Goal: Browse casually: Explore the website without a specific task or goal

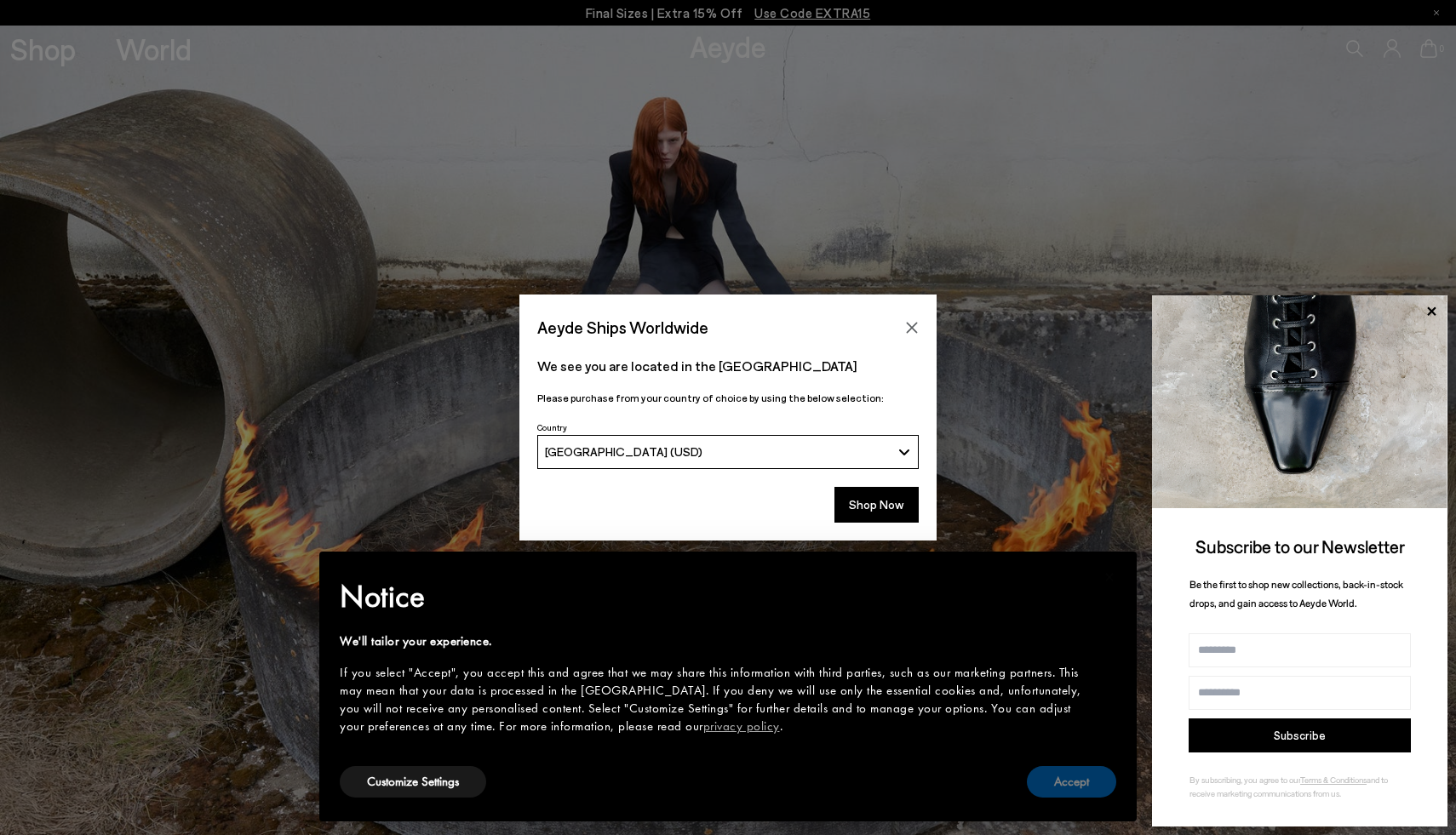
click at [1054, 791] on button "Accept" at bounding box center [1072, 781] width 90 height 31
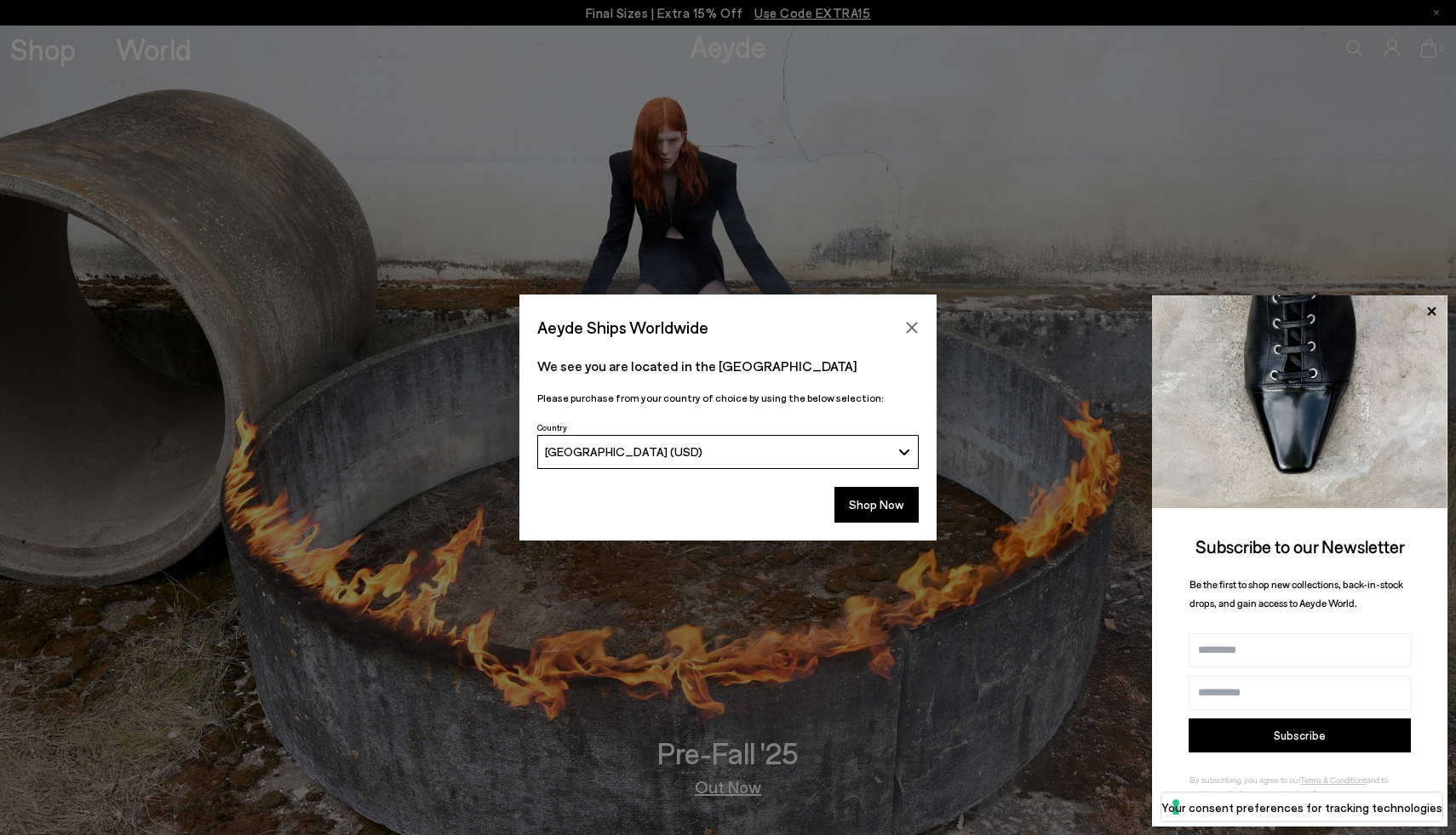
click at [770, 448] on div "[GEOGRAPHIC_DATA] (USD)" at bounding box center [718, 451] width 346 height 14
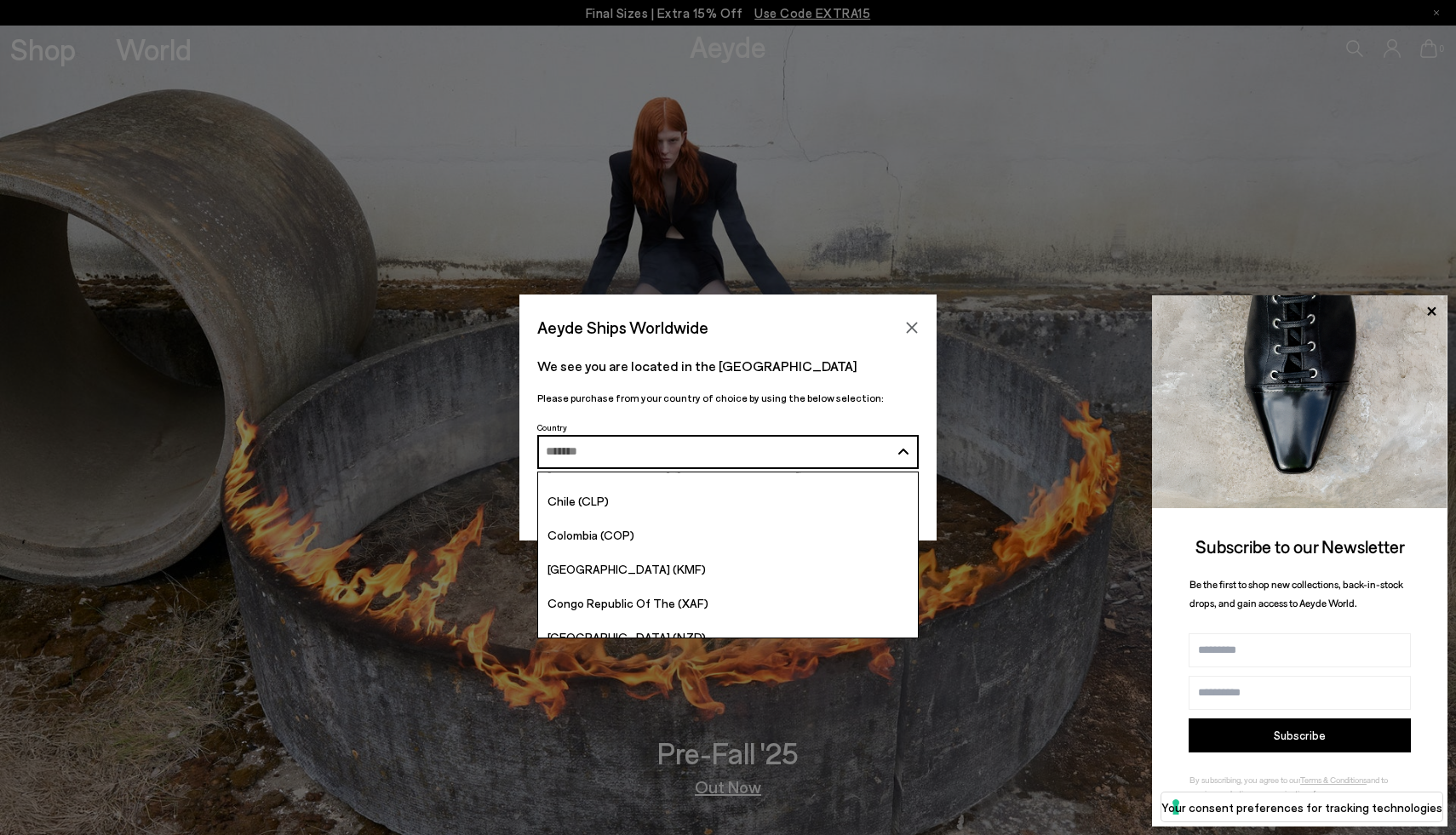
scroll to position [1249, 0]
click at [909, 324] on icon "Close" at bounding box center [913, 327] width 11 height 11
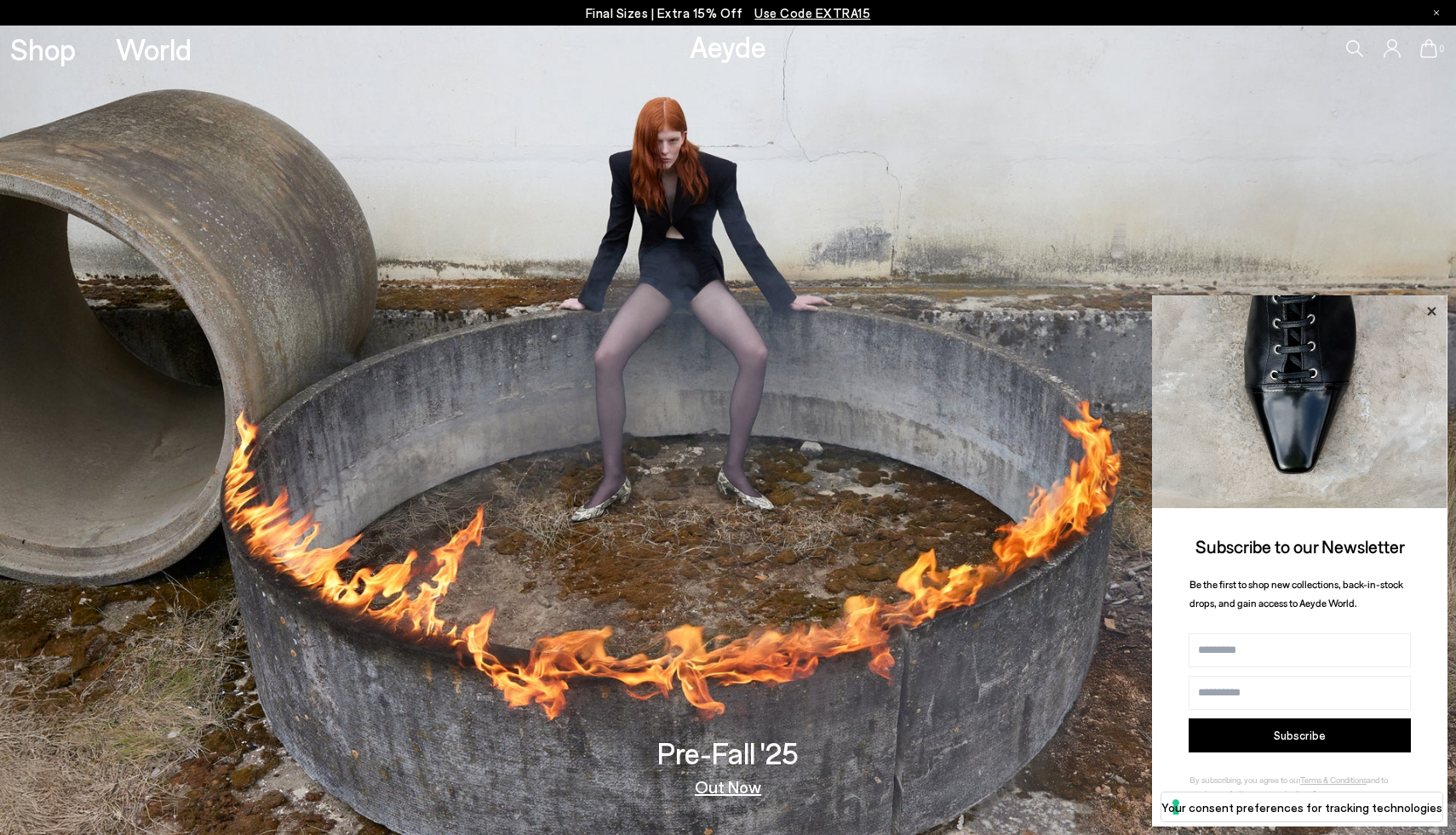
click at [1429, 308] on icon at bounding box center [1431, 310] width 9 height 9
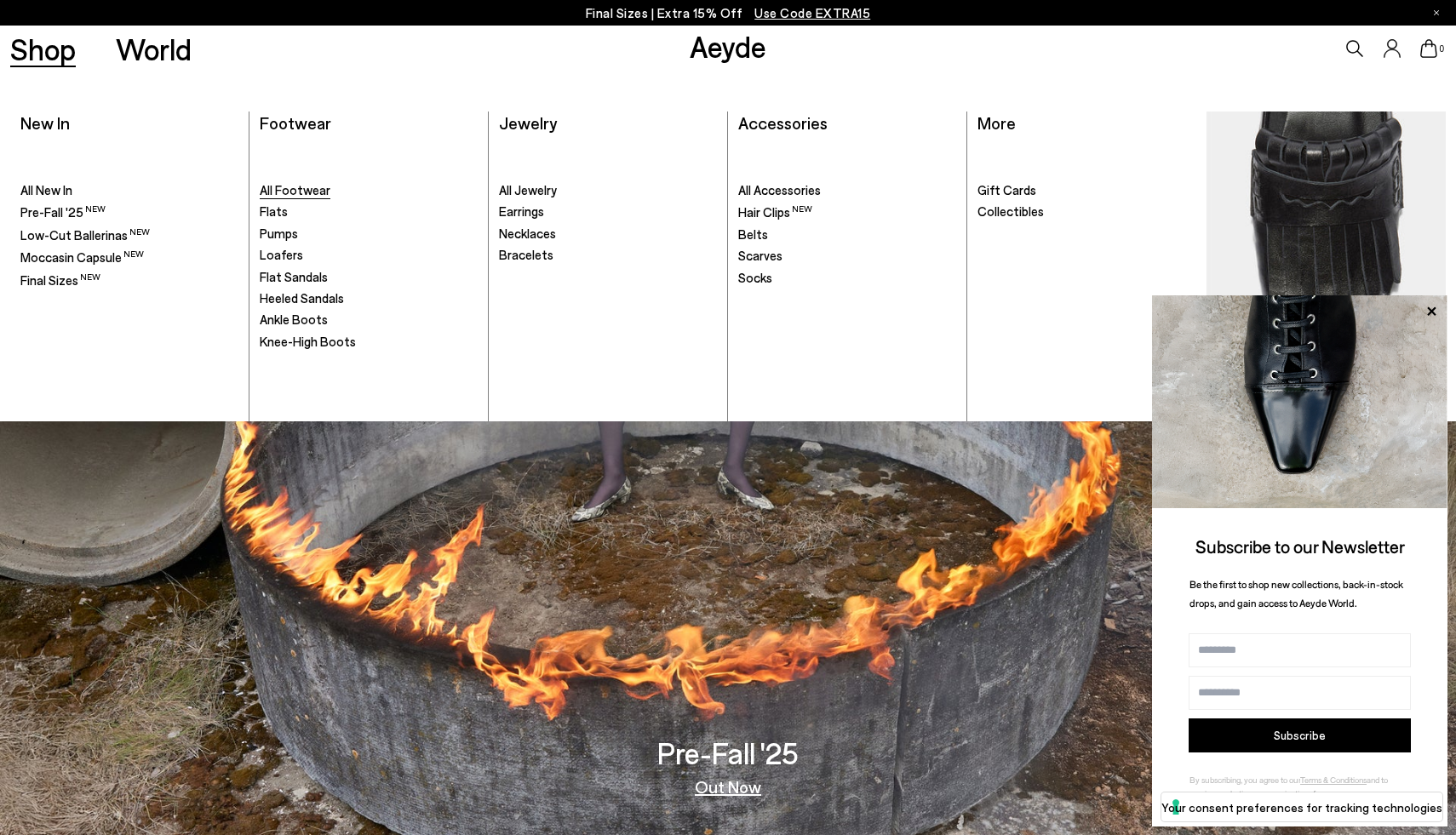
click at [313, 191] on span "All Footwear" at bounding box center [295, 190] width 71 height 15
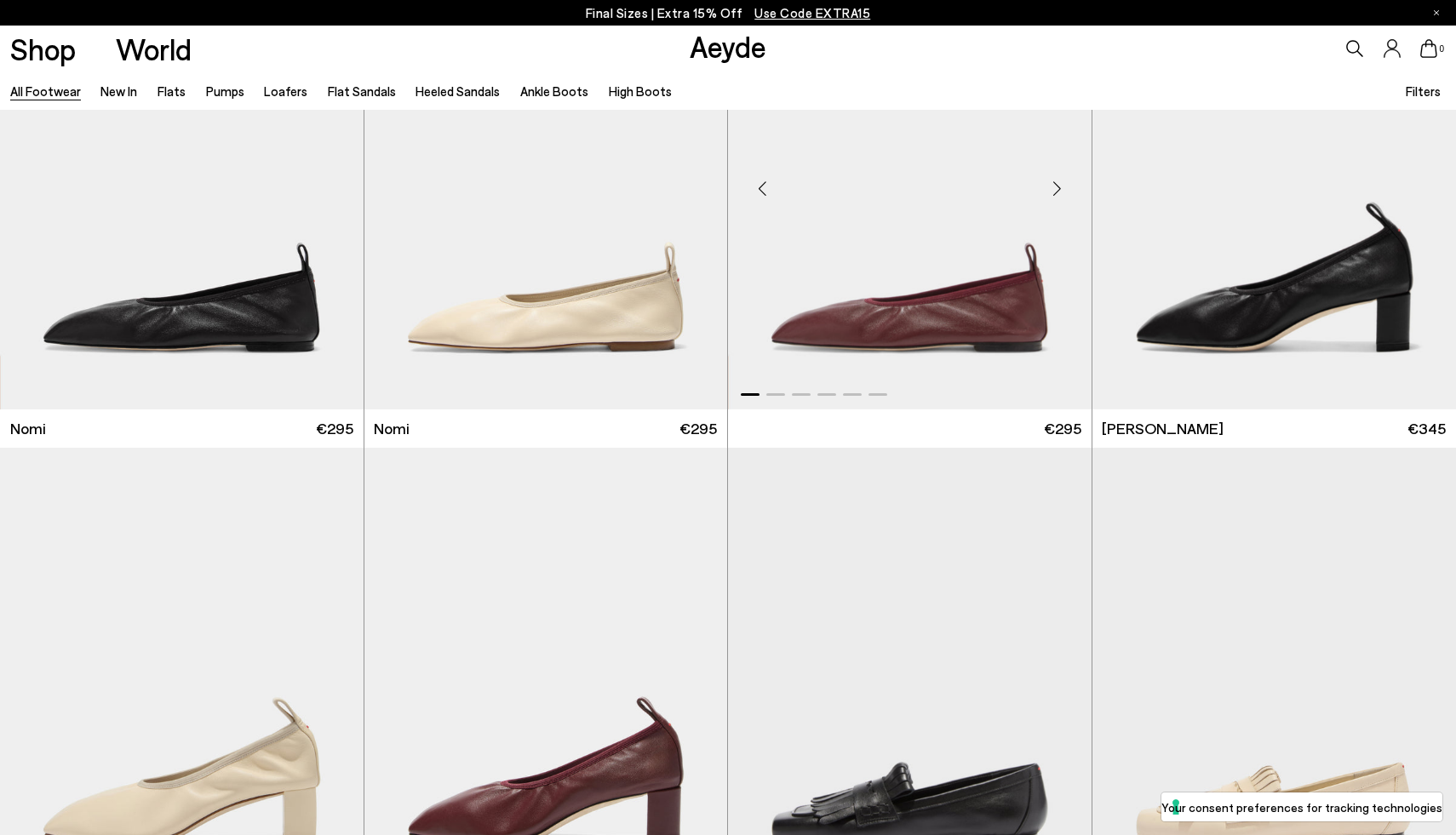
scroll to position [155, 0]
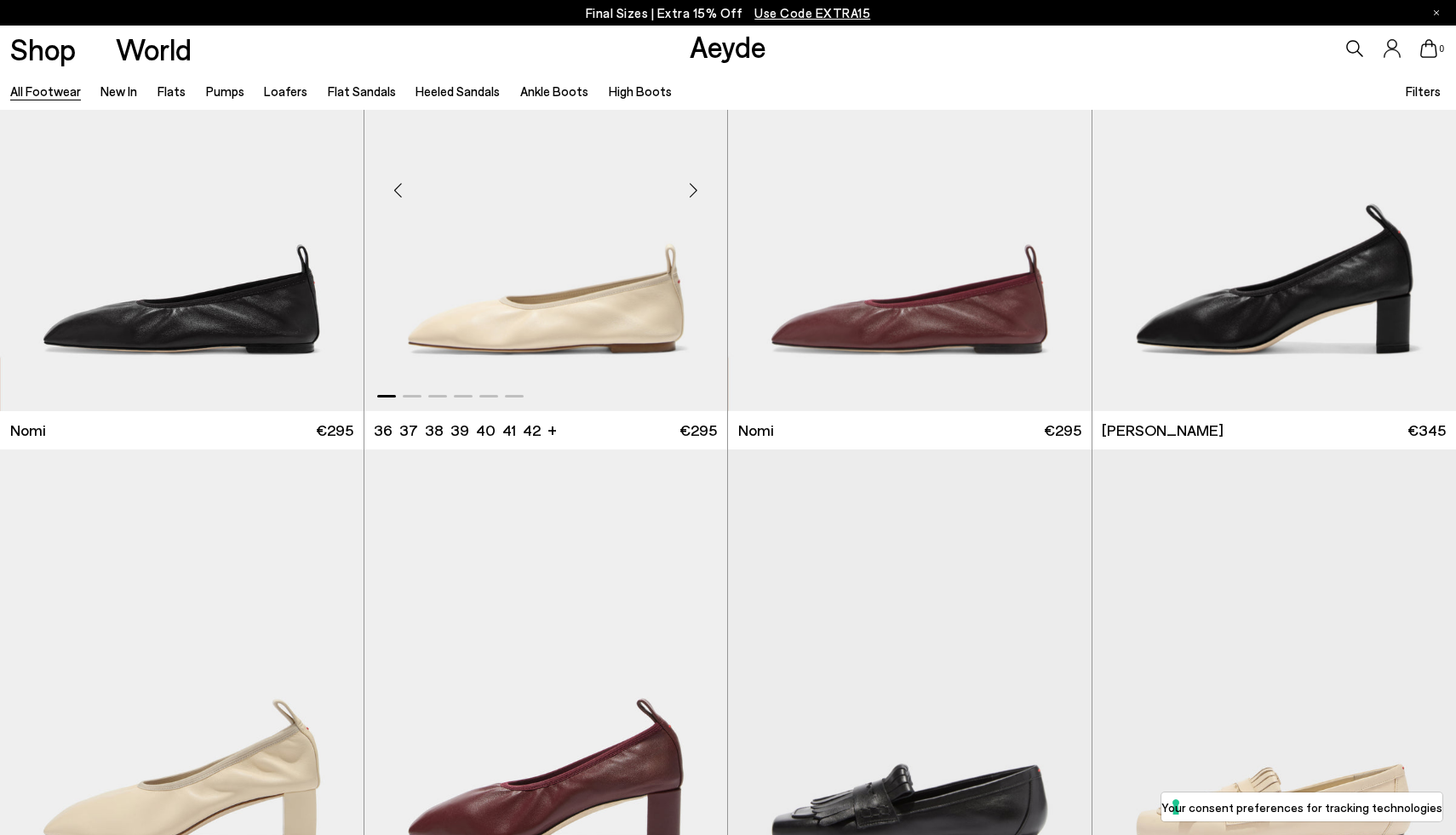
click at [682, 182] on div "Next slide" at bounding box center [693, 190] width 51 height 51
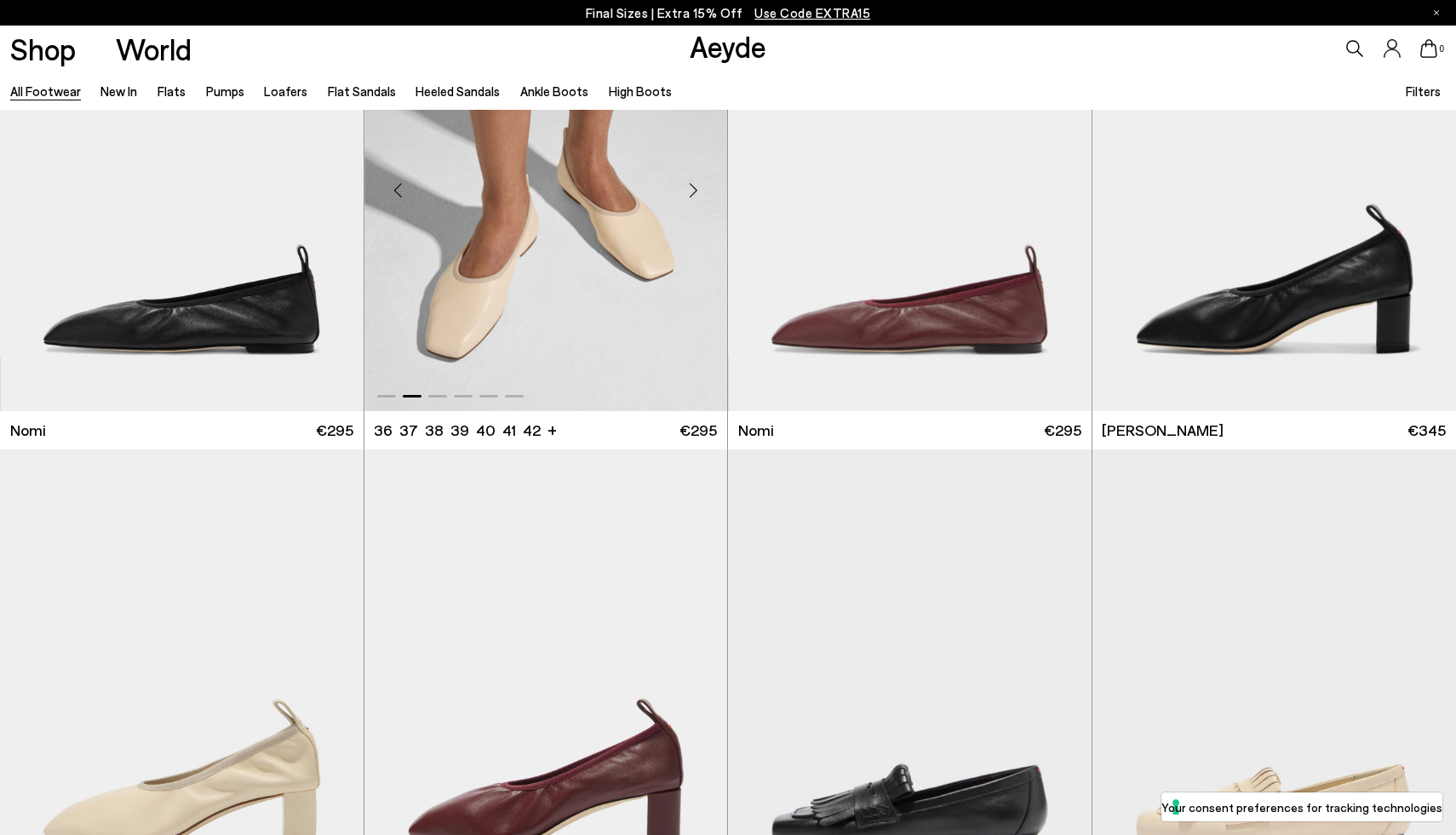
click at [682, 182] on div "Next slide" at bounding box center [693, 190] width 51 height 51
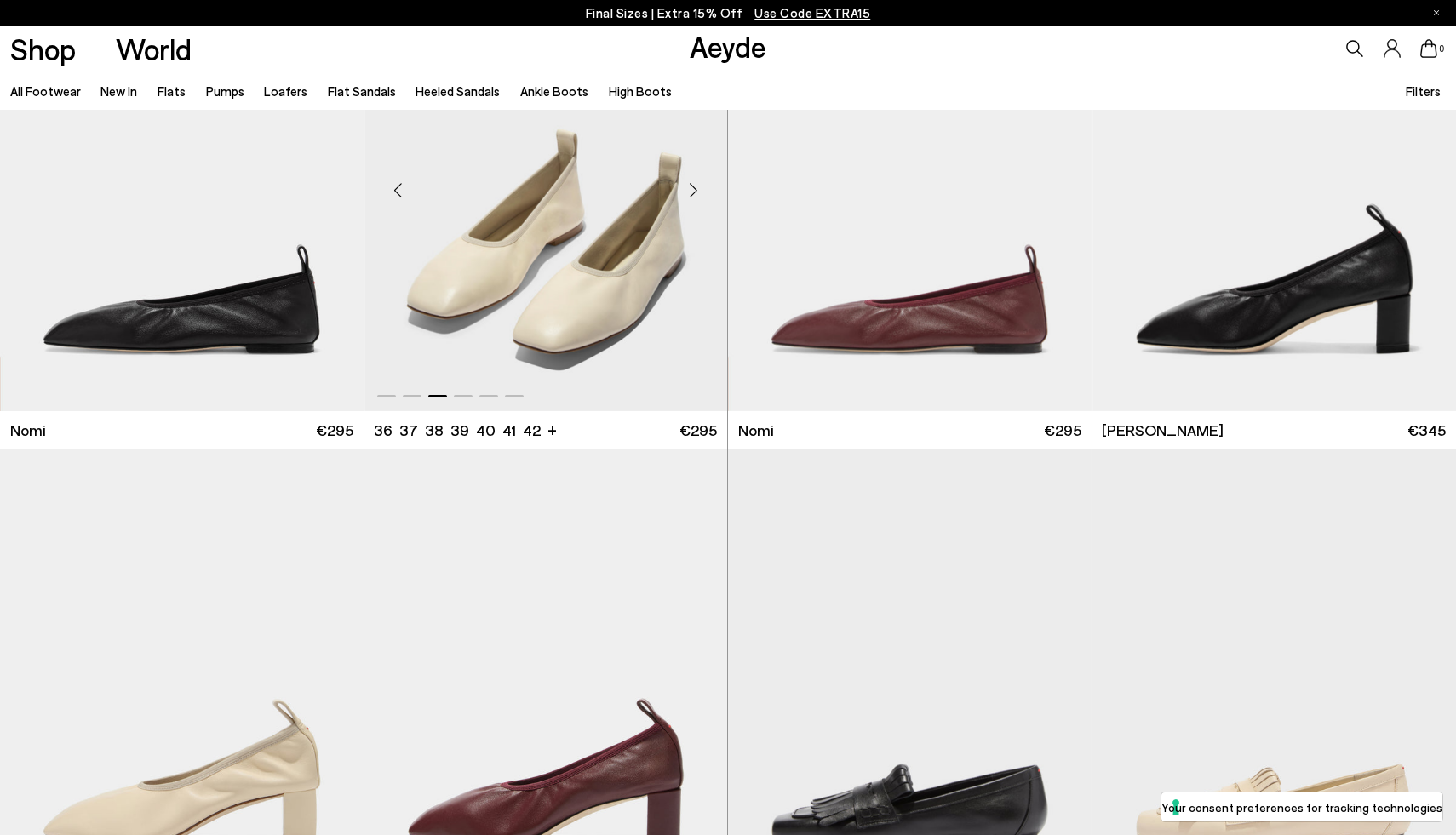
click at [682, 182] on div "Next slide" at bounding box center [693, 190] width 51 height 51
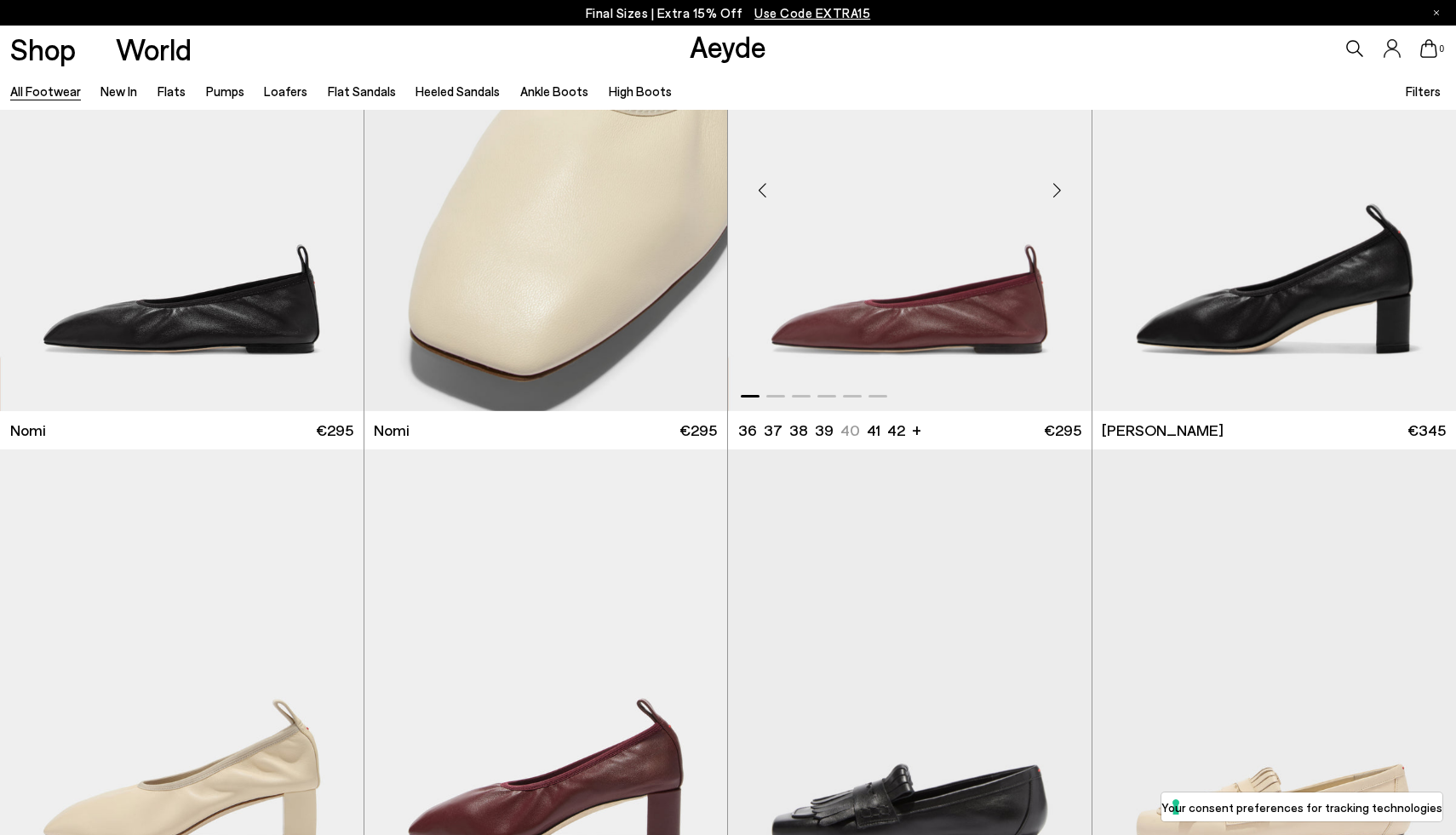
click at [1054, 175] on div "Next slide" at bounding box center [1058, 190] width 51 height 51
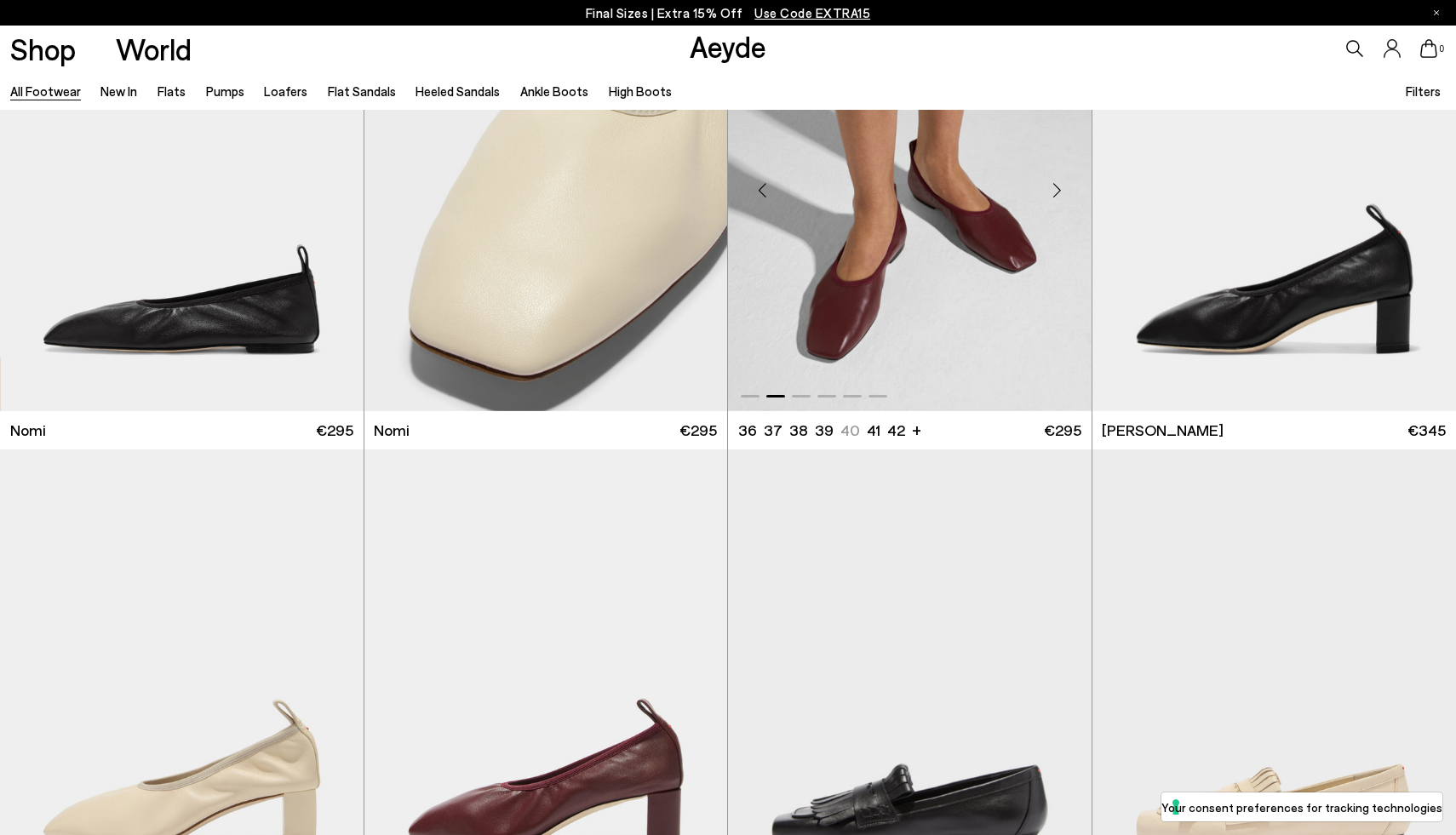
click at [1054, 175] on div "Next slide" at bounding box center [1058, 190] width 51 height 51
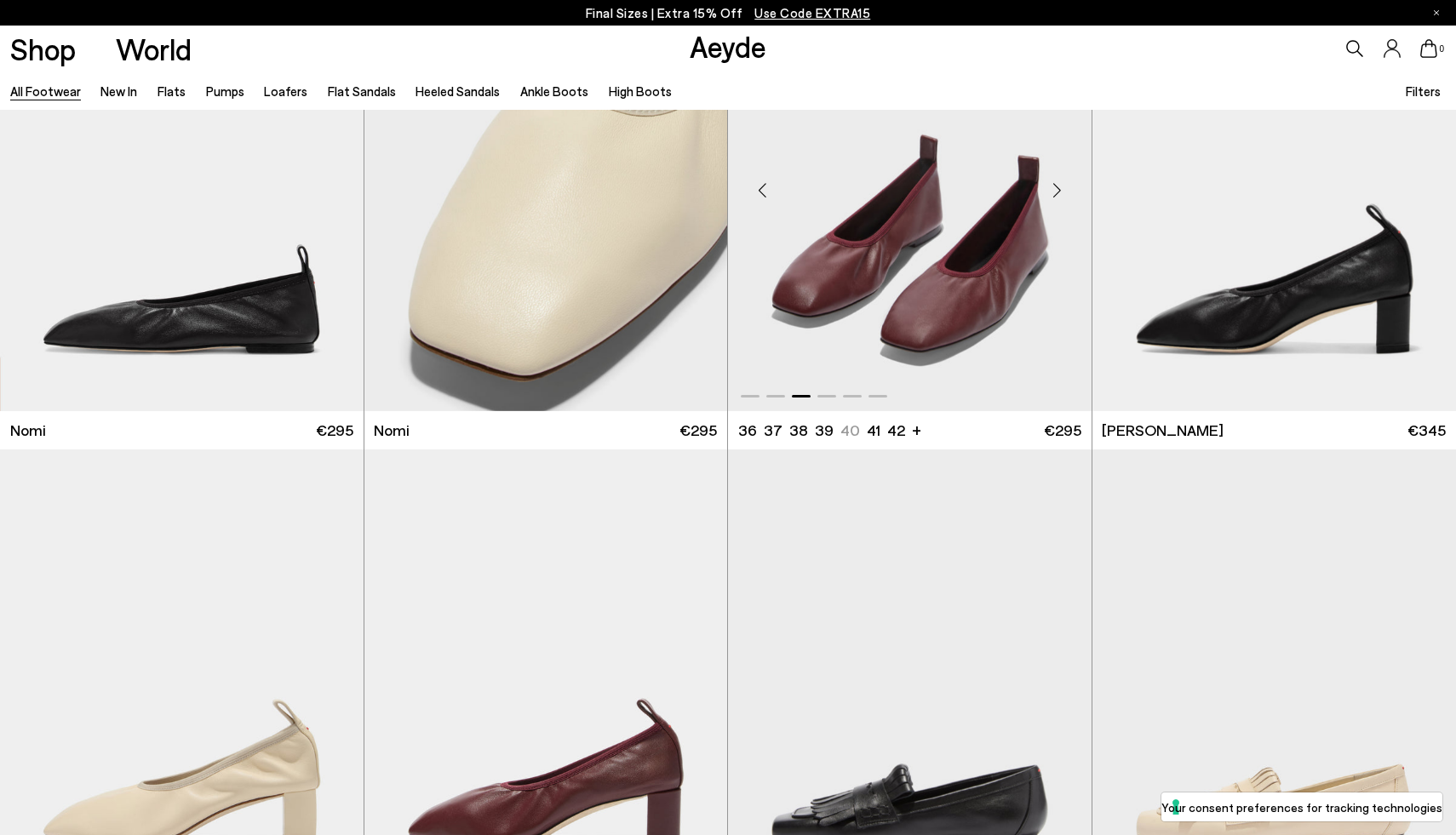
click at [1054, 175] on div "Next slide" at bounding box center [1058, 190] width 51 height 51
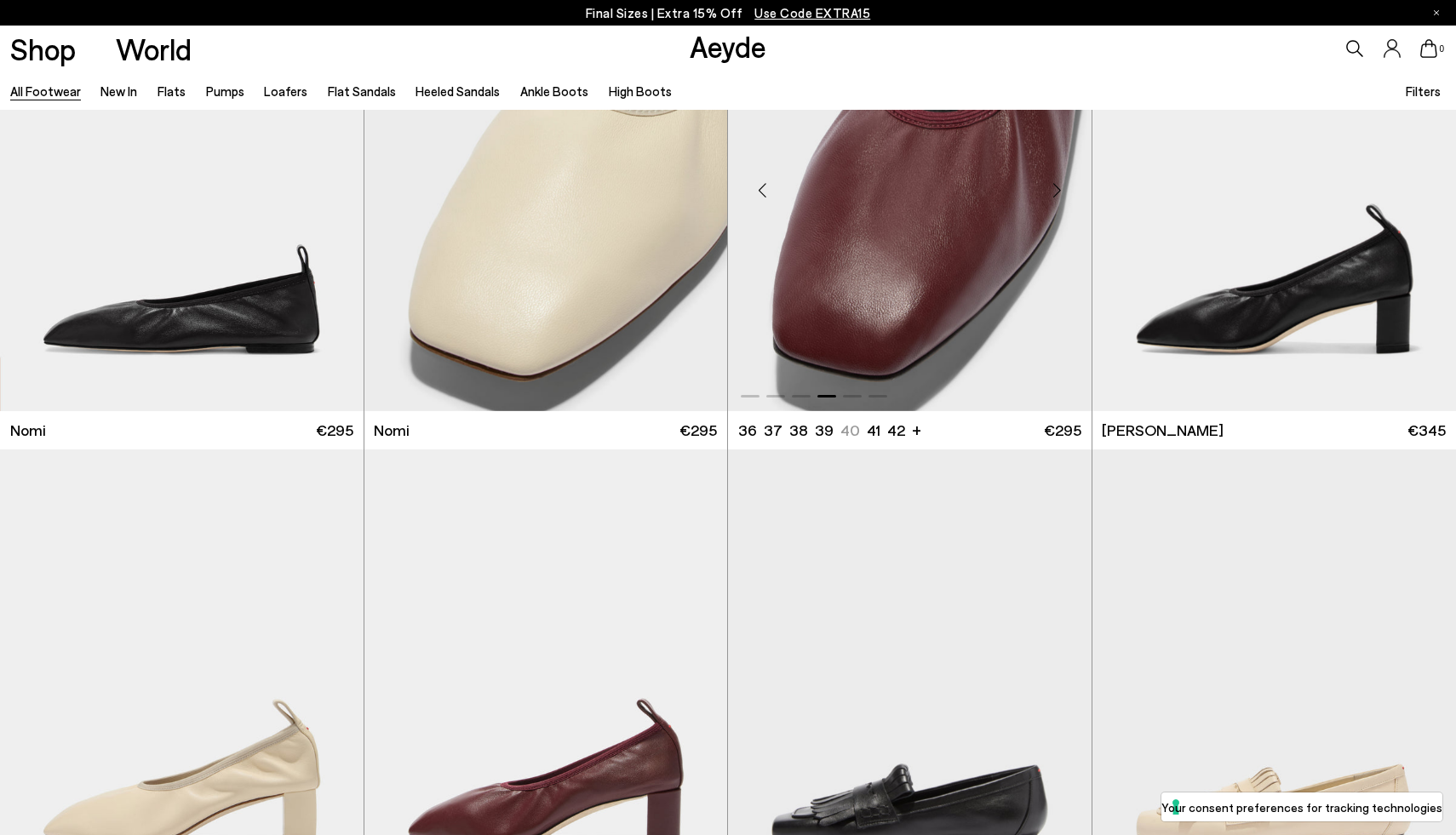
click at [1054, 175] on div "Next slide" at bounding box center [1058, 190] width 51 height 51
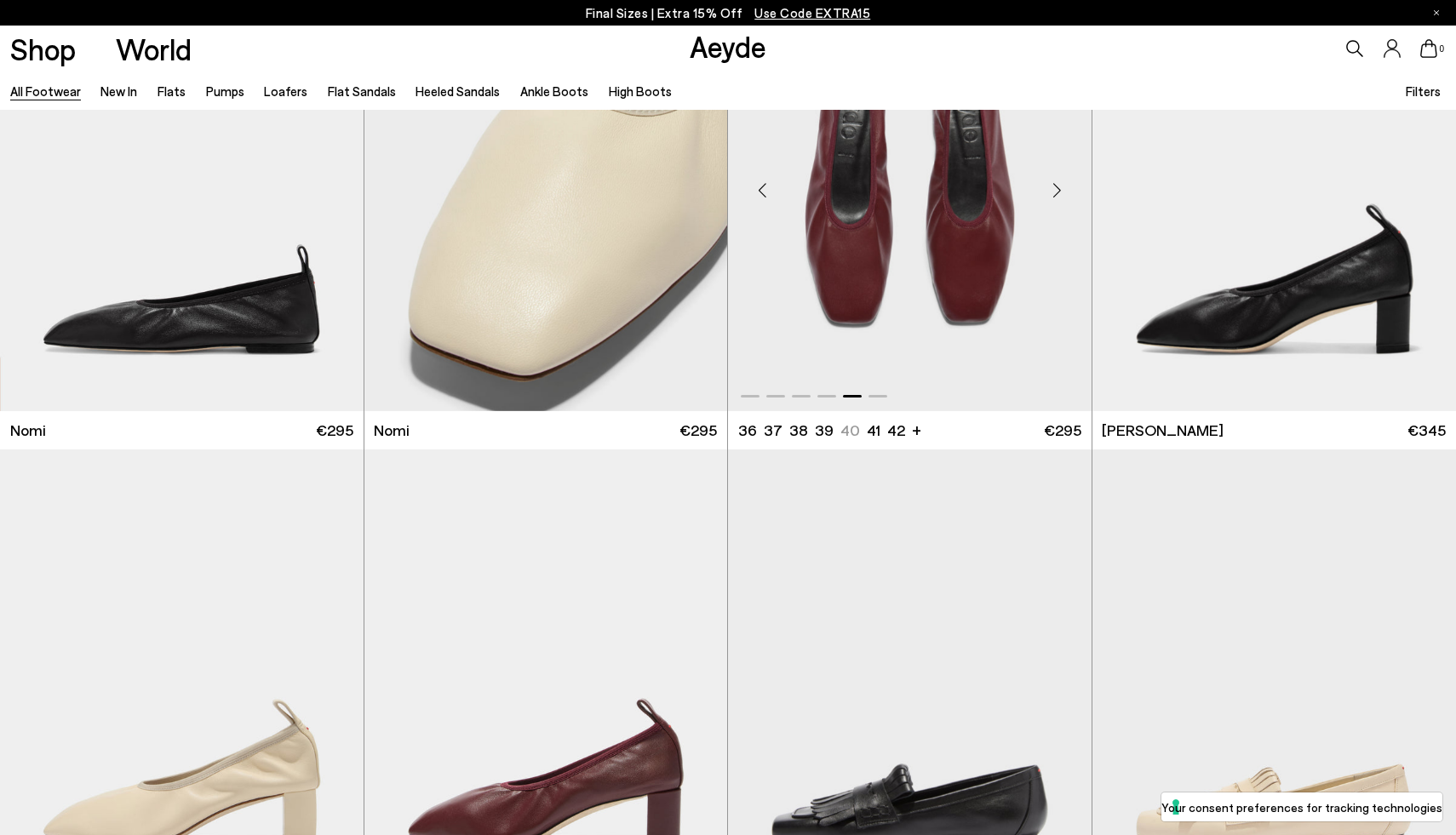
click at [1054, 175] on div "Next slide" at bounding box center [1058, 190] width 51 height 51
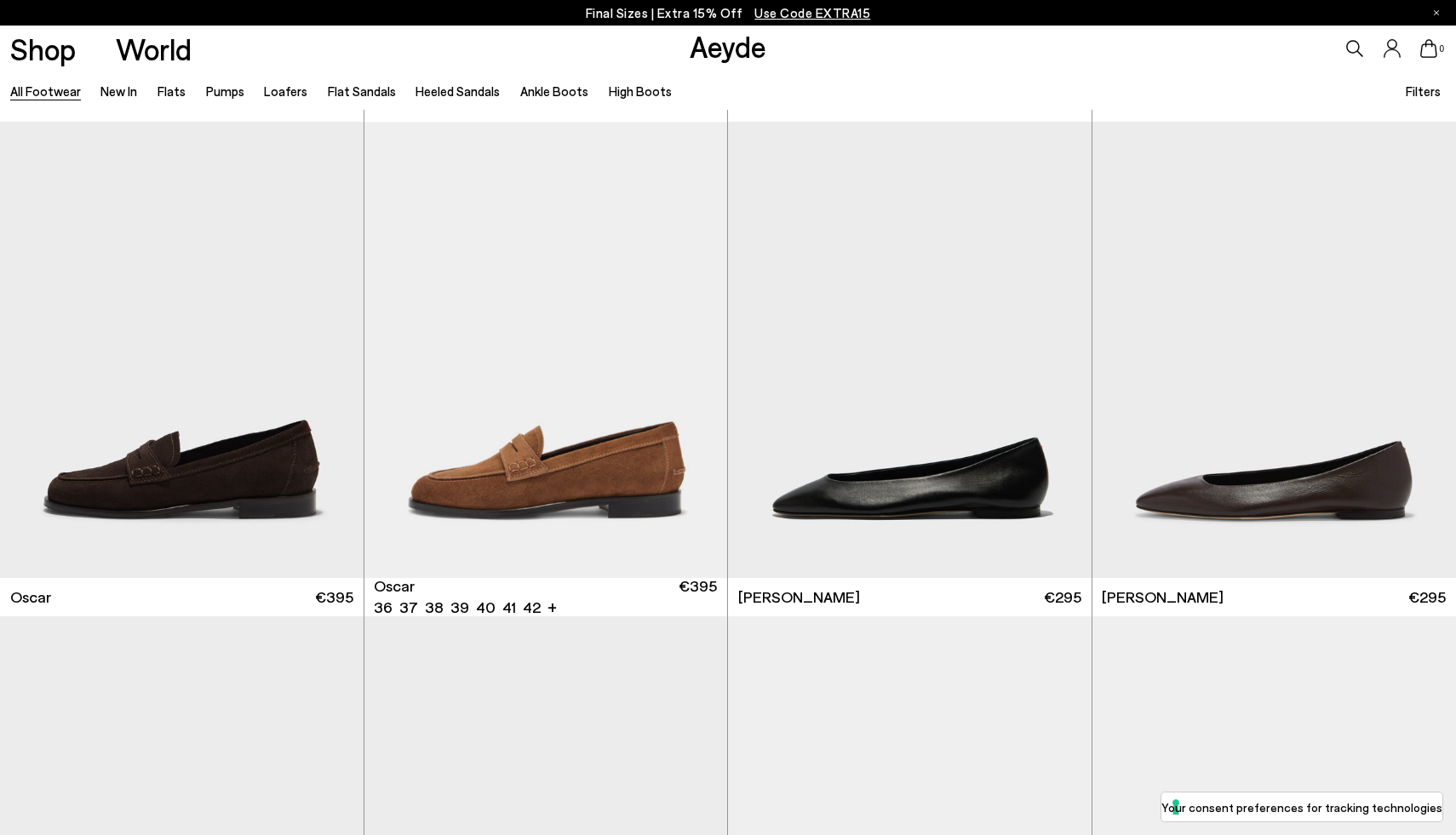
scroll to position [3481, 0]
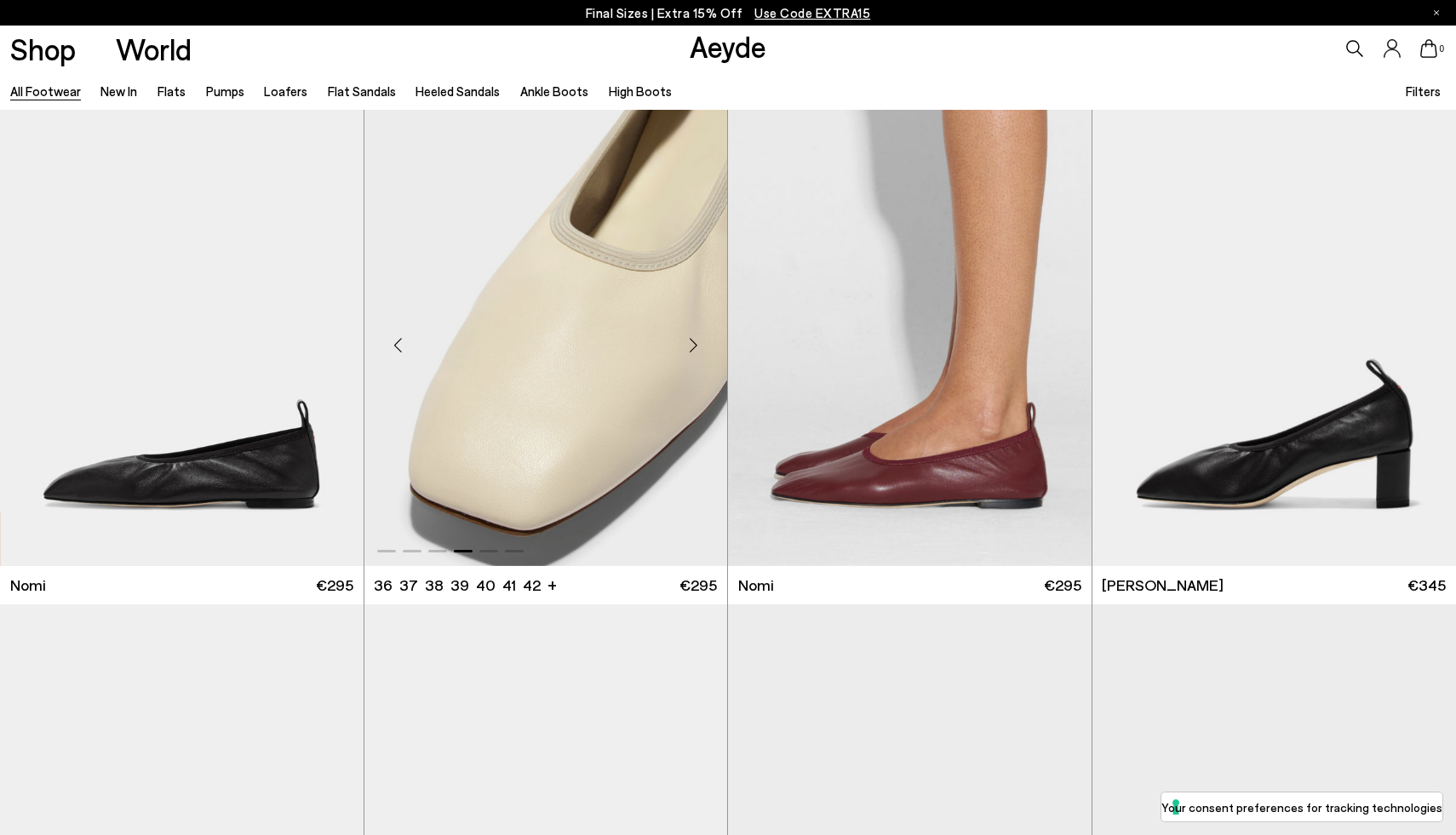
click at [690, 339] on div "Next slide" at bounding box center [693, 345] width 51 height 51
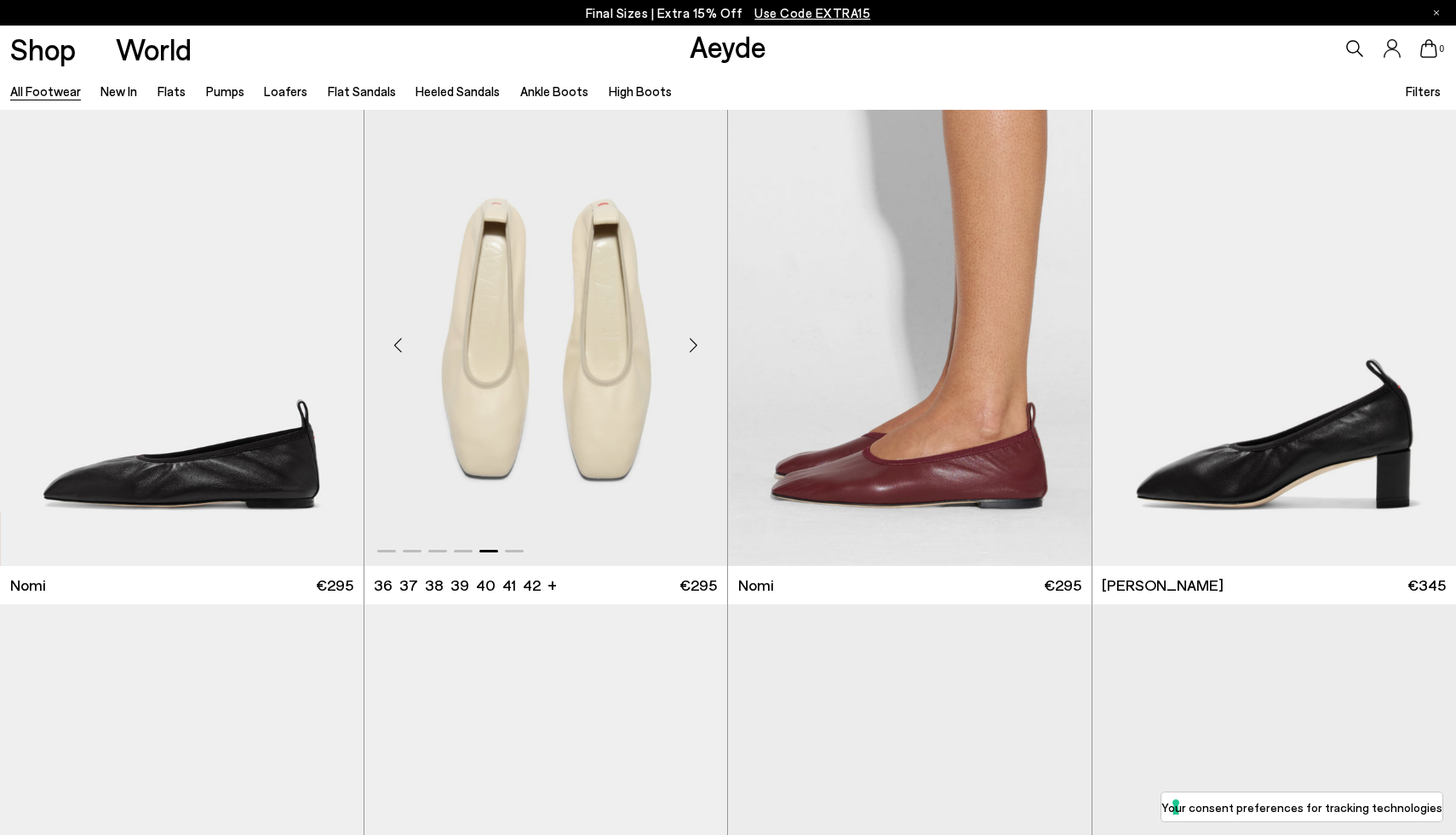
click at [690, 339] on div "Next slide" at bounding box center [693, 345] width 51 height 51
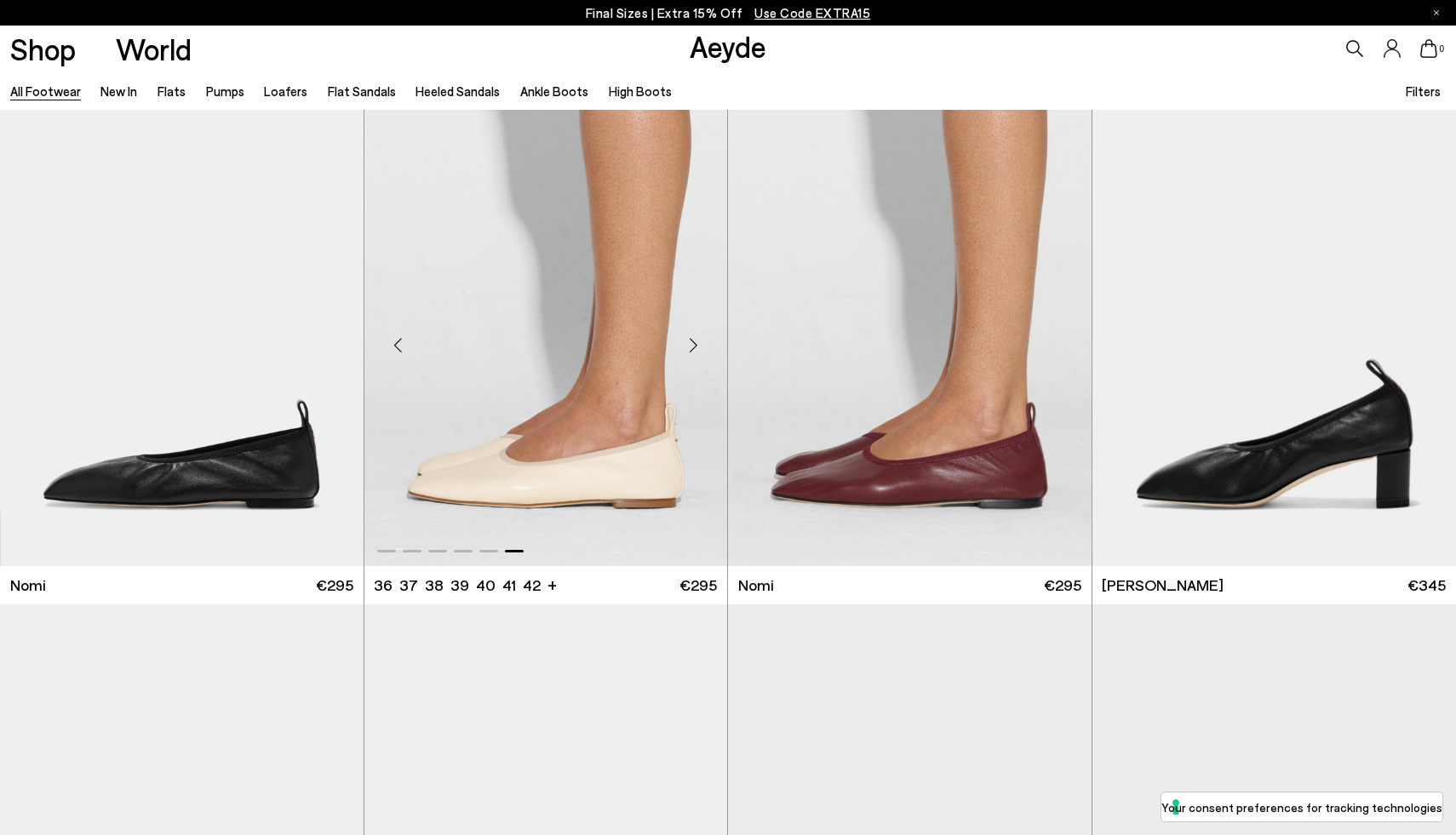
click at [690, 339] on div "Next slide" at bounding box center [693, 345] width 51 height 51
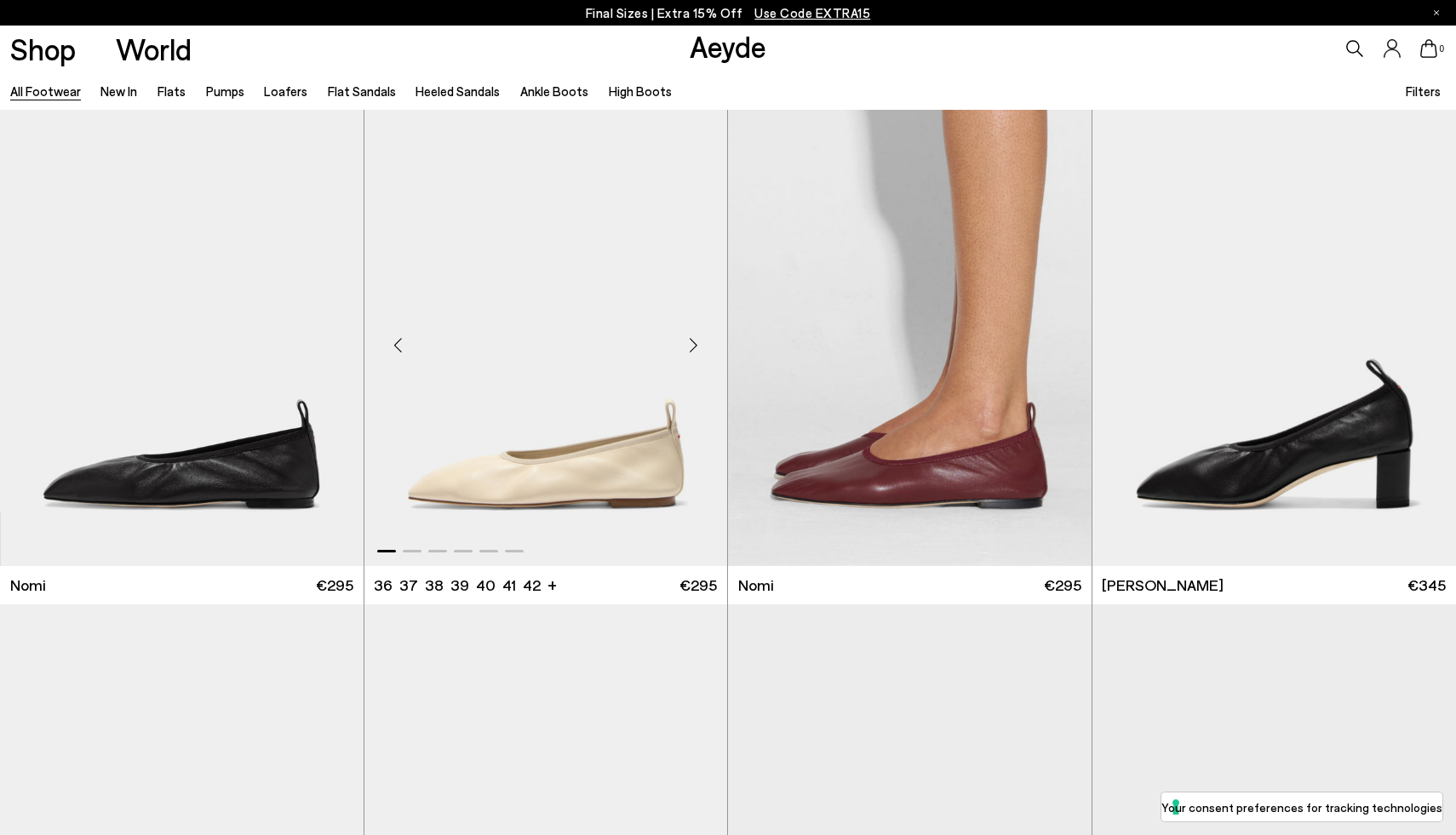
click at [690, 339] on div "Next slide" at bounding box center [693, 345] width 51 height 51
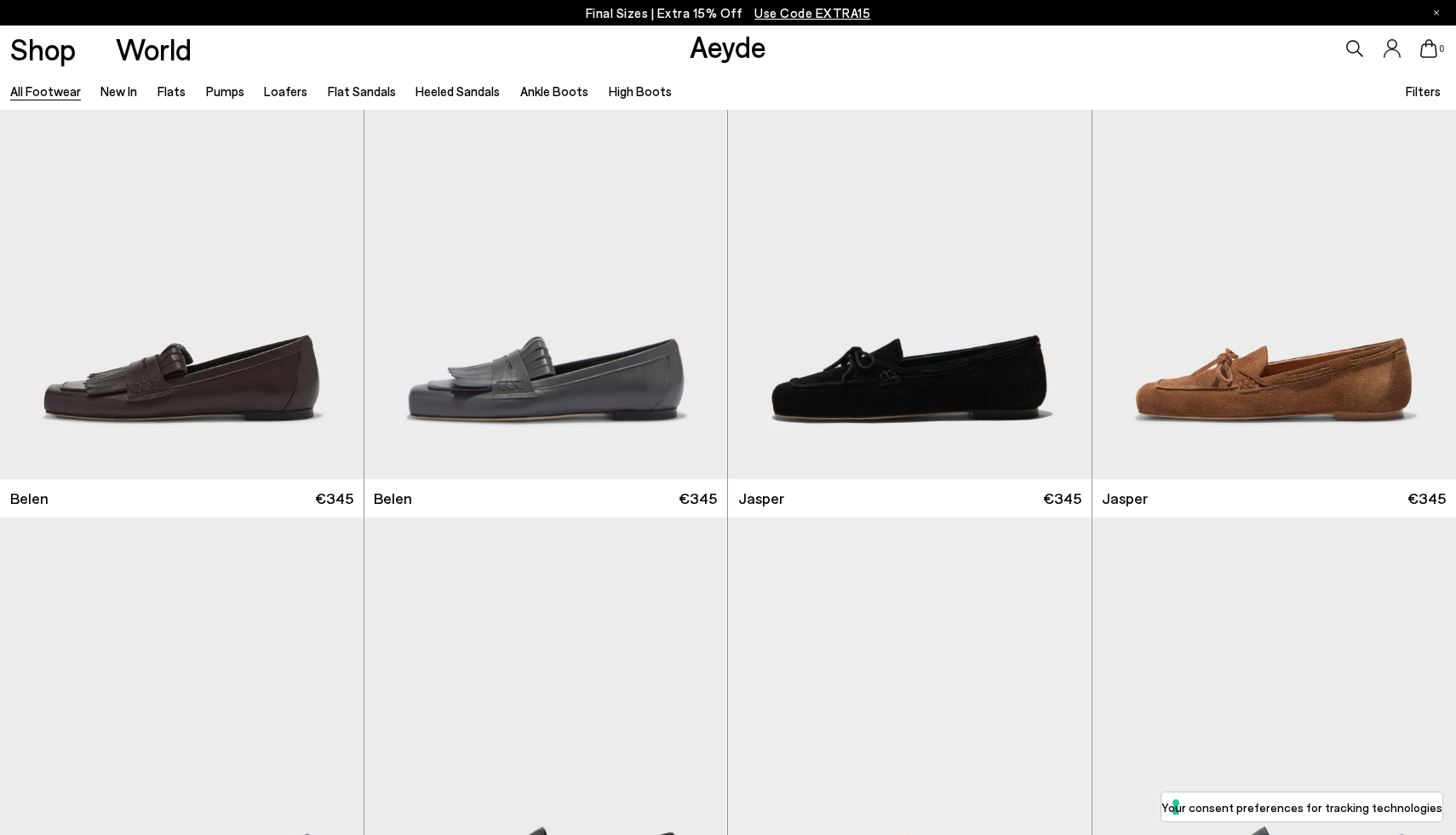
scroll to position [1079, 0]
